Goal: Task Accomplishment & Management: Complete application form

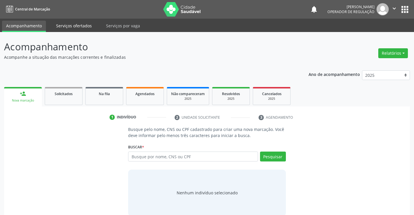
click at [65, 25] on link "Serviços ofertados" at bounding box center [74, 26] width 44 height 10
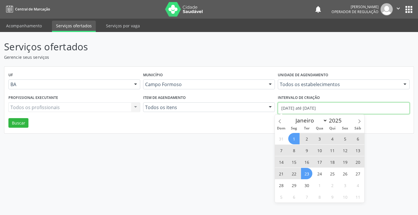
drag, startPoint x: 335, startPoint y: 106, endPoint x: 267, endPoint y: 111, distance: 68.1
click at [267, 111] on div "Profissional executante Todos os profissionais Todos os profissionais Nenhum re…" at bounding box center [209, 105] width 404 height 25
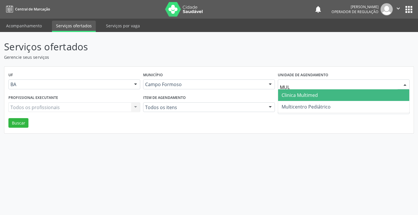
type input "MULT"
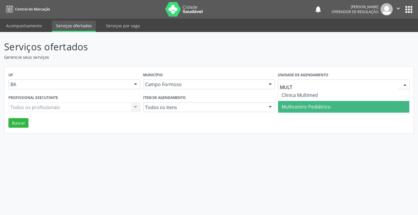
click at [320, 105] on span "Multicentro Pediátrico" at bounding box center [306, 106] width 49 height 6
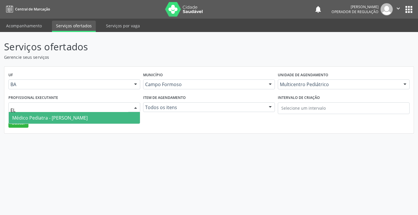
type input "ELE"
click at [65, 116] on span "Médico Pediatra - Maria Eleny Goncalves de Oliveira Porto" at bounding box center [49, 117] width 75 height 6
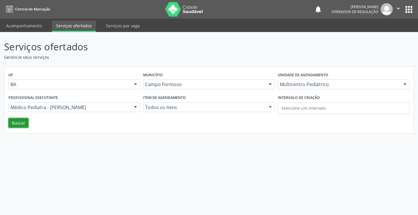
click at [18, 121] on button "Buscar" at bounding box center [18, 123] width 20 height 10
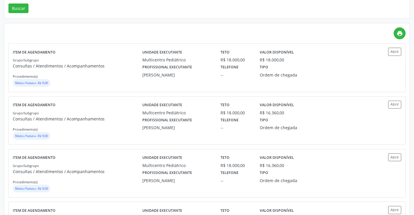
scroll to position [116, 0]
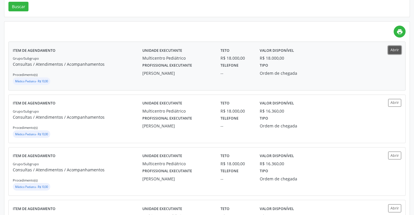
click at [393, 47] on button "Abrir" at bounding box center [394, 50] width 13 height 8
click at [394, 101] on button "Abrir" at bounding box center [394, 103] width 13 height 8
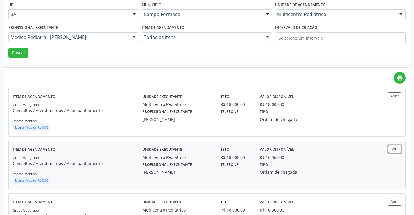
scroll to position [0, 0]
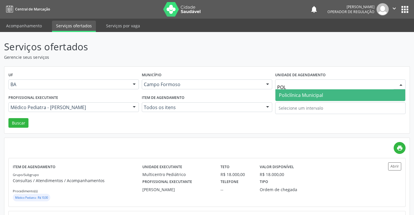
type input "POLI"
click at [311, 91] on span "Policlínica Municipal" at bounding box center [340, 95] width 130 height 12
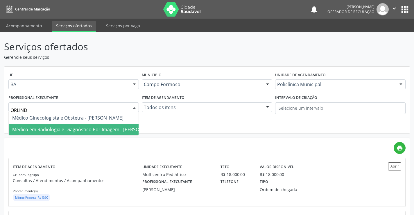
type input "ORLINDO"
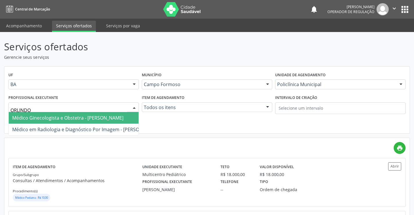
click at [74, 116] on span "Médico Ginecologista e Obstetra - Orlindo Carvalho dos Santos" at bounding box center [67, 117] width 111 height 6
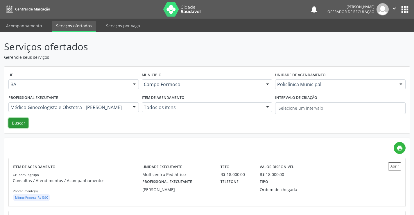
click at [15, 124] on button "Buscar" at bounding box center [18, 123] width 20 height 10
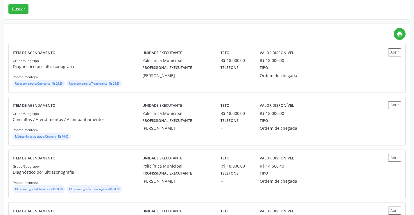
scroll to position [116, 0]
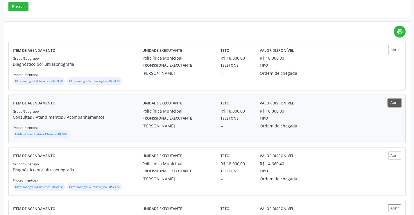
click at [397, 100] on button "Abrir" at bounding box center [394, 103] width 13 height 8
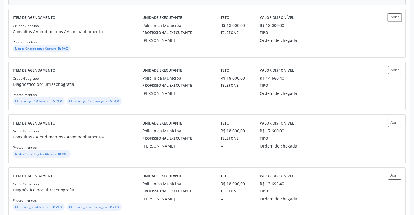
scroll to position [261, 0]
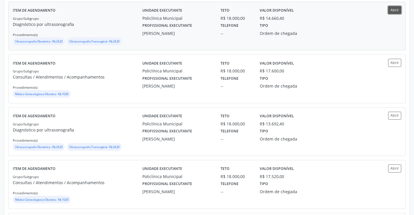
click at [393, 9] on button "Abrir" at bounding box center [394, 10] width 13 height 8
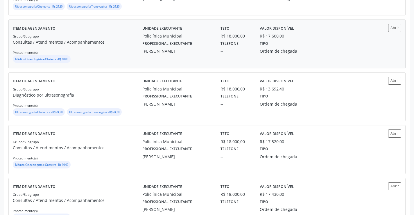
scroll to position [319, 0]
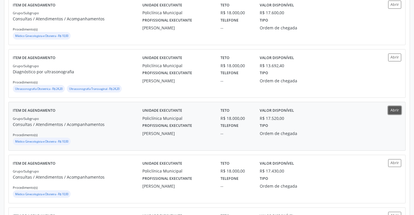
click at [398, 109] on button "Abrir" at bounding box center [394, 110] width 13 height 8
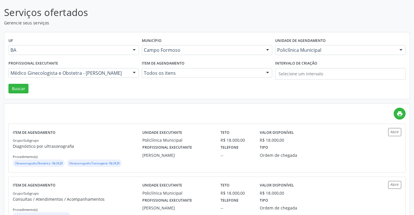
scroll to position [0, 0]
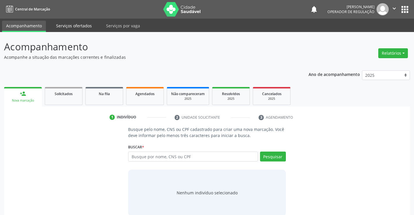
click at [76, 25] on link "Serviços ofertados" at bounding box center [74, 26] width 44 height 10
select select "8"
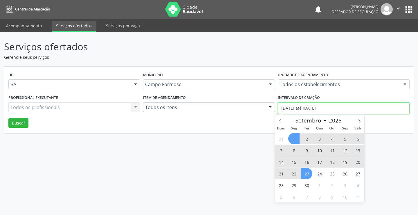
drag, startPoint x: 334, startPoint y: 108, endPoint x: 268, endPoint y: 111, distance: 66.0
click at [268, 111] on div "Profissional executante Todos os profissionais Todos os profissionais Nenhum re…" at bounding box center [209, 105] width 404 height 25
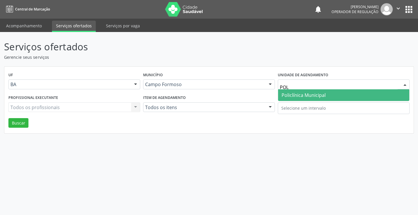
type input "POLI"
click at [311, 93] on span "Policlínica Municipal" at bounding box center [304, 95] width 44 height 6
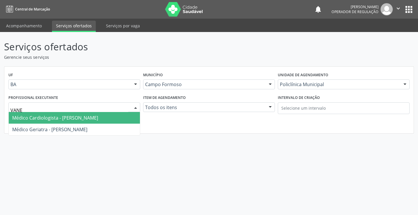
type input "VANES"
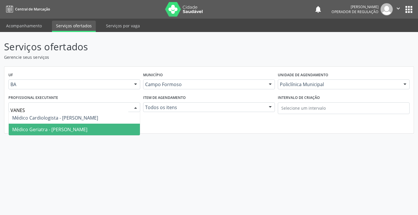
click at [81, 130] on span "Médico Geriatra - Vanessa de Queiroz Lustiago Monteiro" at bounding box center [49, 129] width 75 height 6
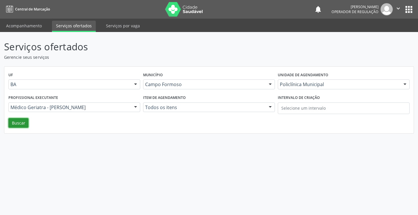
click at [15, 121] on button "Buscar" at bounding box center [18, 123] width 20 height 10
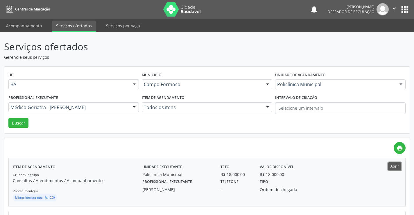
click at [396, 166] on button "Abrir" at bounding box center [394, 166] width 13 height 8
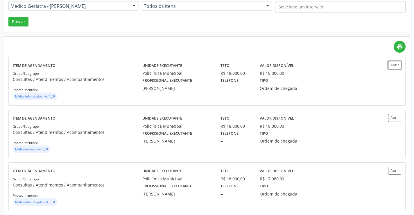
scroll to position [116, 0]
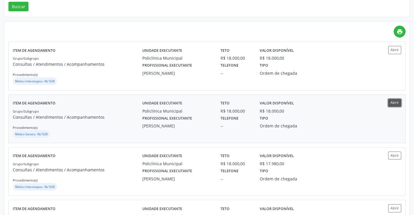
click at [394, 100] on button "Abrir" at bounding box center [394, 103] width 13 height 8
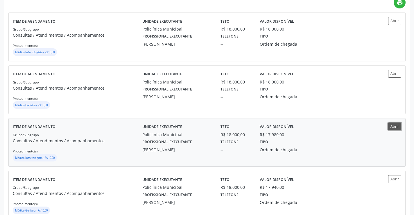
click at [396, 125] on button "Abrir" at bounding box center [394, 126] width 13 height 8
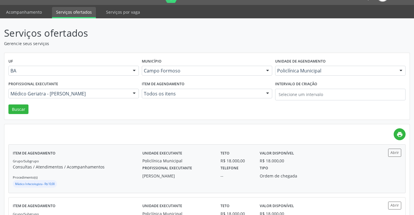
scroll to position [0, 0]
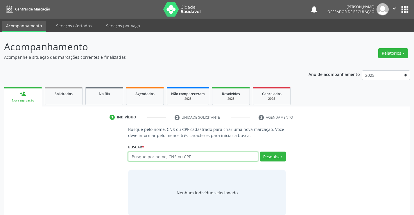
click at [208, 156] on input "text" at bounding box center [192, 156] width 129 height 10
type input "700003256638206"
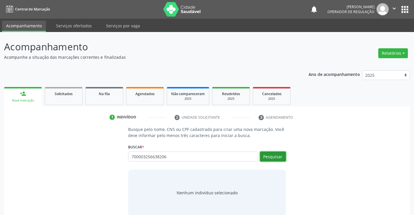
click at [275, 151] on button "Pesquisar" at bounding box center [273, 156] width 26 height 10
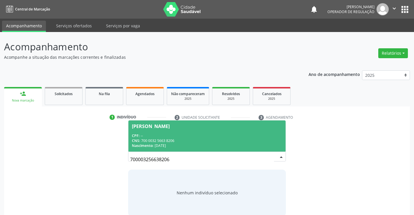
click at [205, 127] on div "Janailma dos Santos Sales" at bounding box center [207, 126] width 150 height 5
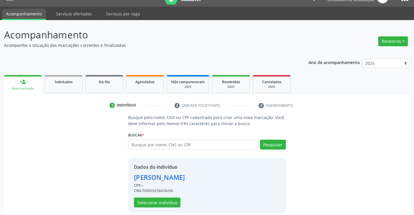
scroll to position [18, 0]
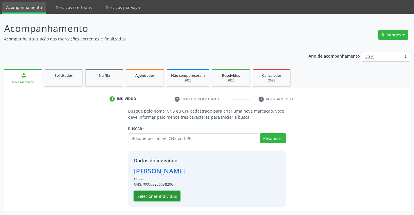
click at [156, 195] on button "Selecionar indivíduo" at bounding box center [157, 196] width 46 height 10
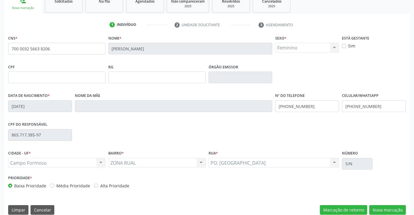
scroll to position [100, 0]
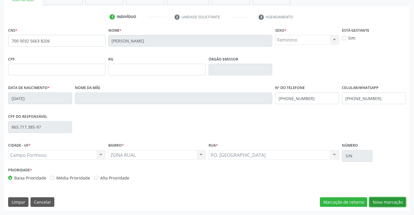
click at [379, 198] on button "Nova marcação" at bounding box center [387, 202] width 37 height 10
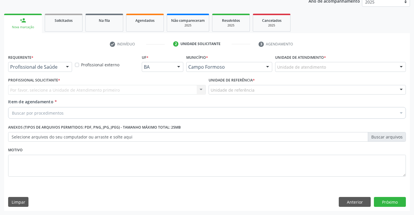
scroll to position [73, 0]
click at [45, 64] on div "Profissional de Saúde" at bounding box center [40, 67] width 64 height 10
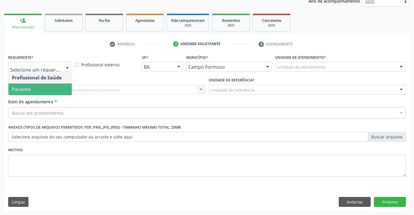
click at [29, 91] on span "Paciente" at bounding box center [21, 89] width 19 height 6
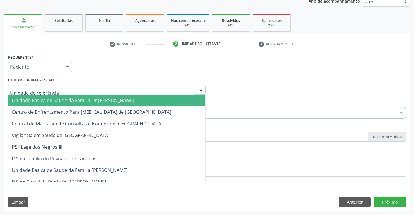
click at [33, 94] on input "text" at bounding box center [101, 93] width 183 height 12
click at [24, 99] on span "Unidade Basica de Saude da Familia Dr Paulo Sudre" at bounding box center [73, 100] width 122 height 6
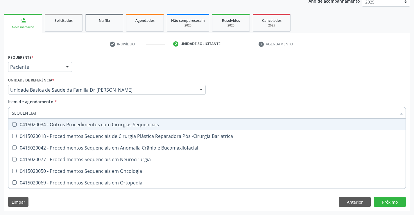
type input "SEQUENCIAIS"
click at [73, 123] on div "0415020034 - Outros Procedimentos com Cirurgias Sequenciais" at bounding box center [207, 124] width 390 height 5
checkbox Sequenciais "true"
type input "SEQUENCIAIS"
click at [82, 97] on div "Unidade de referência * Unidade Basica de Saude da Familia Dr Paulo Sudre Unida…" at bounding box center [107, 87] width 200 height 23
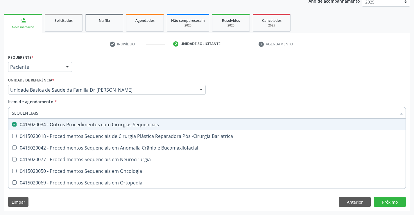
checkbox Bariatrica "true"
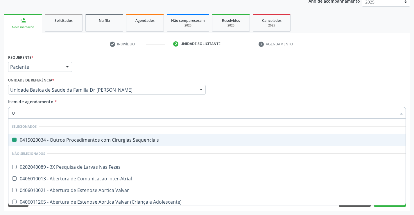
type input "UL"
checkbox Sequenciais "false"
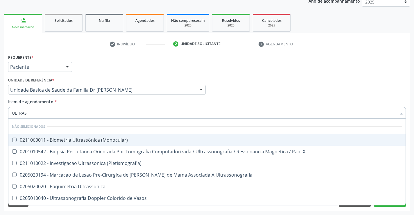
type input "ULTRASS"
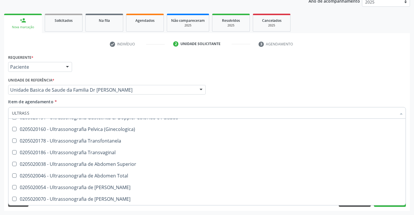
scroll to position [145, 0]
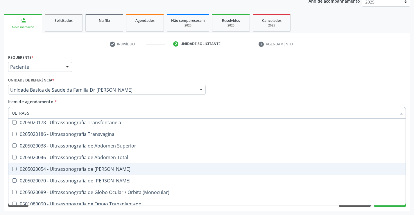
click at [142, 170] on div "0205020054 - Ultrassonografia de Aparelho Urinario" at bounding box center [207, 168] width 390 height 5
checkbox Urinario "true"
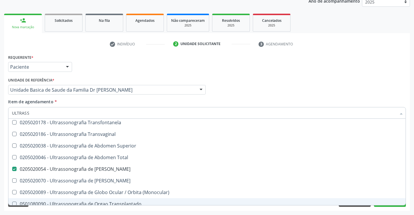
click at [411, 186] on div "Acompanhamento Acompanhe a situação das marcações correntes e finalizadas Relat…" at bounding box center [207, 87] width 414 height 256
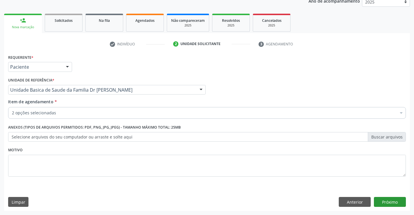
scroll to position [0, 0]
click at [384, 198] on button "Próximo" at bounding box center [390, 202] width 32 height 10
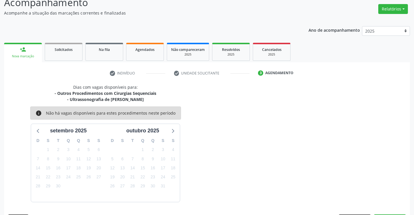
scroll to position [61, 0]
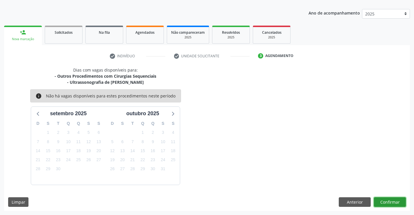
click at [384, 198] on button "Confirmar" at bounding box center [390, 202] width 32 height 10
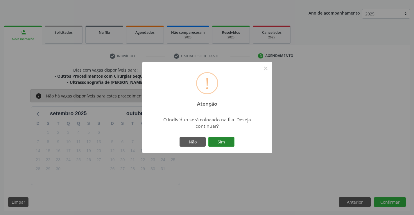
click at [223, 140] on button "Sim" at bounding box center [221, 142] width 26 height 10
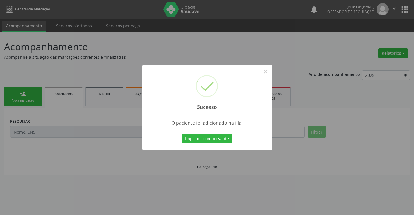
scroll to position [0, 0]
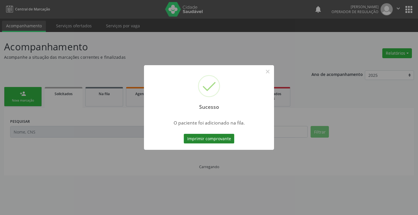
click at [222, 140] on button "Imprimir comprovante" at bounding box center [209, 139] width 51 height 10
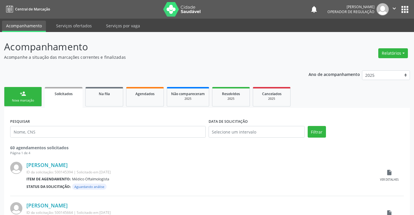
click at [28, 92] on link "person_add Nova marcação" at bounding box center [23, 96] width 38 height 19
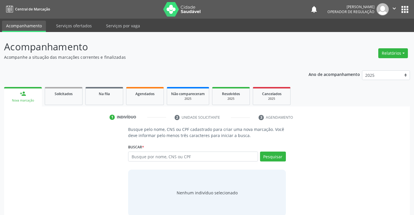
click at [392, 8] on icon "" at bounding box center [394, 8] width 6 height 6
click at [379, 33] on link "Sair" at bounding box center [379, 35] width 40 height 8
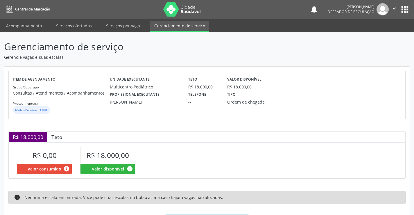
scroll to position [29, 0]
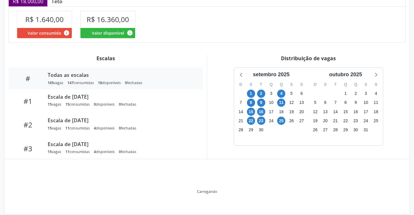
scroll to position [143, 0]
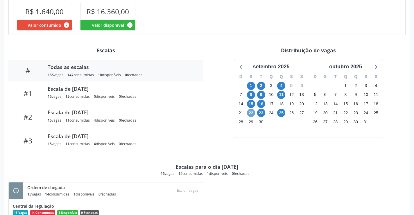
click at [251, 113] on span "22" at bounding box center [251, 113] width 8 height 8
click at [260, 111] on span "23" at bounding box center [261, 113] width 8 height 8
click at [281, 112] on span "25" at bounding box center [281, 113] width 8 height 8
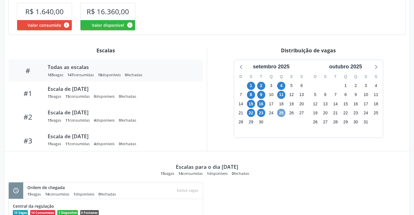
click at [281, 112] on span "25" at bounding box center [281, 113] width 8 height 8
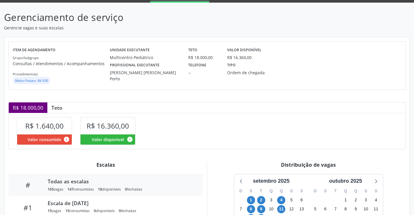
scroll to position [0, 0]
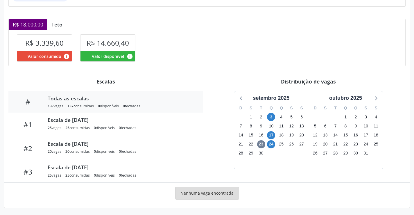
scroll to position [122, 0]
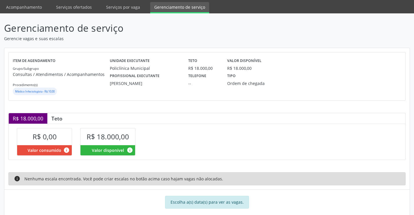
scroll to position [29, 0]
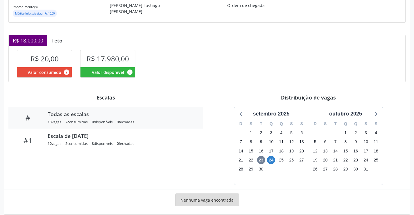
scroll to position [104, 0]
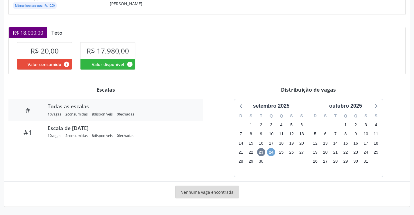
click at [270, 152] on span "24" at bounding box center [271, 152] width 8 height 8
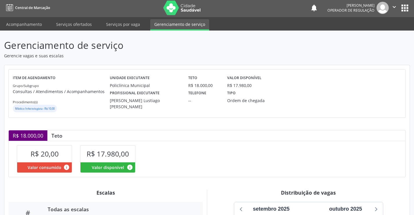
scroll to position [0, 0]
